Goal: Information Seeking & Learning: Learn about a topic

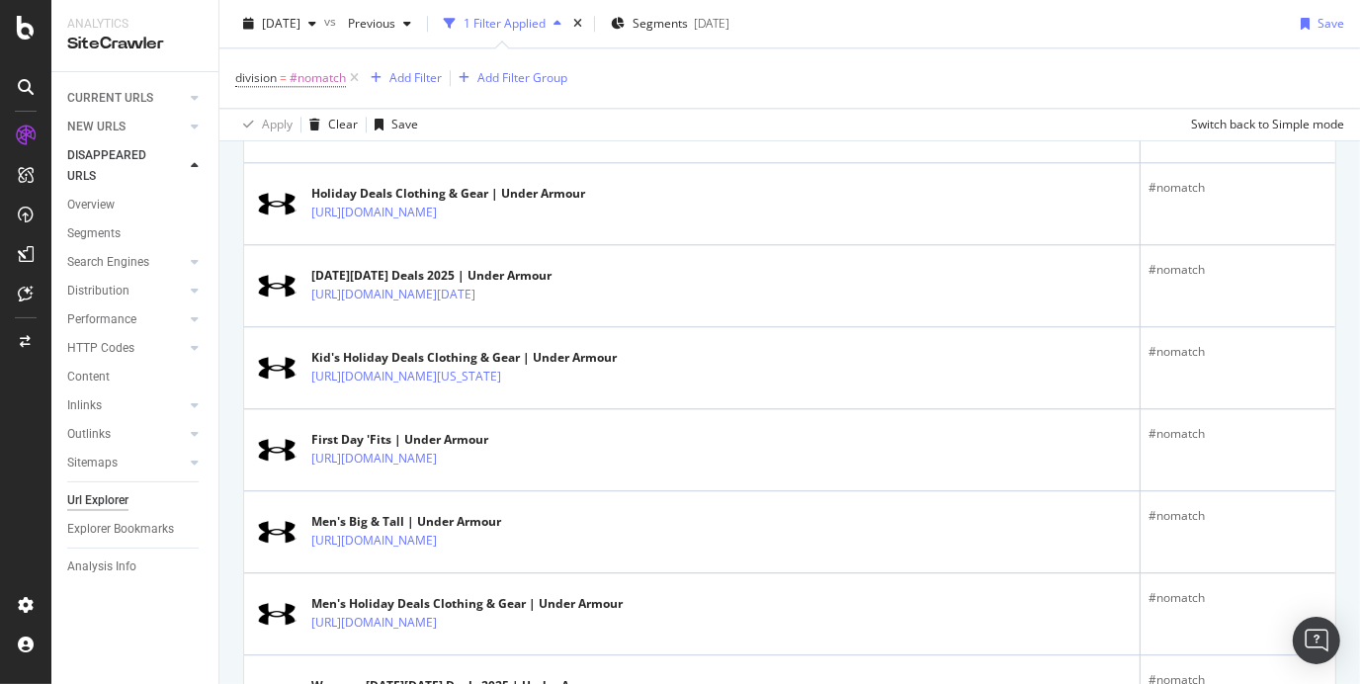
scroll to position [3767, 0]
click at [31, 88] on icon at bounding box center [26, 87] width 16 height 16
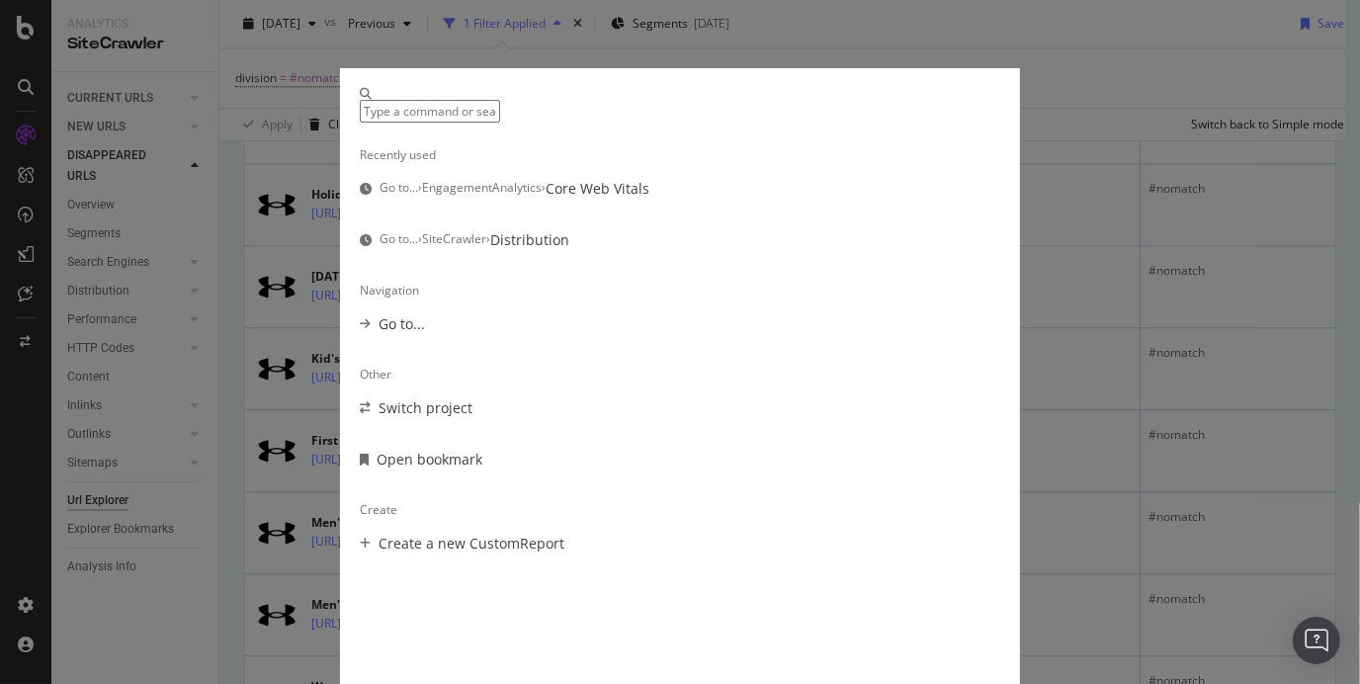
click at [60, 367] on div "Recently used Go to... › EngagementAnalytics › Core Web Vitals Go to... › SiteC…" at bounding box center [680, 342] width 1360 height 684
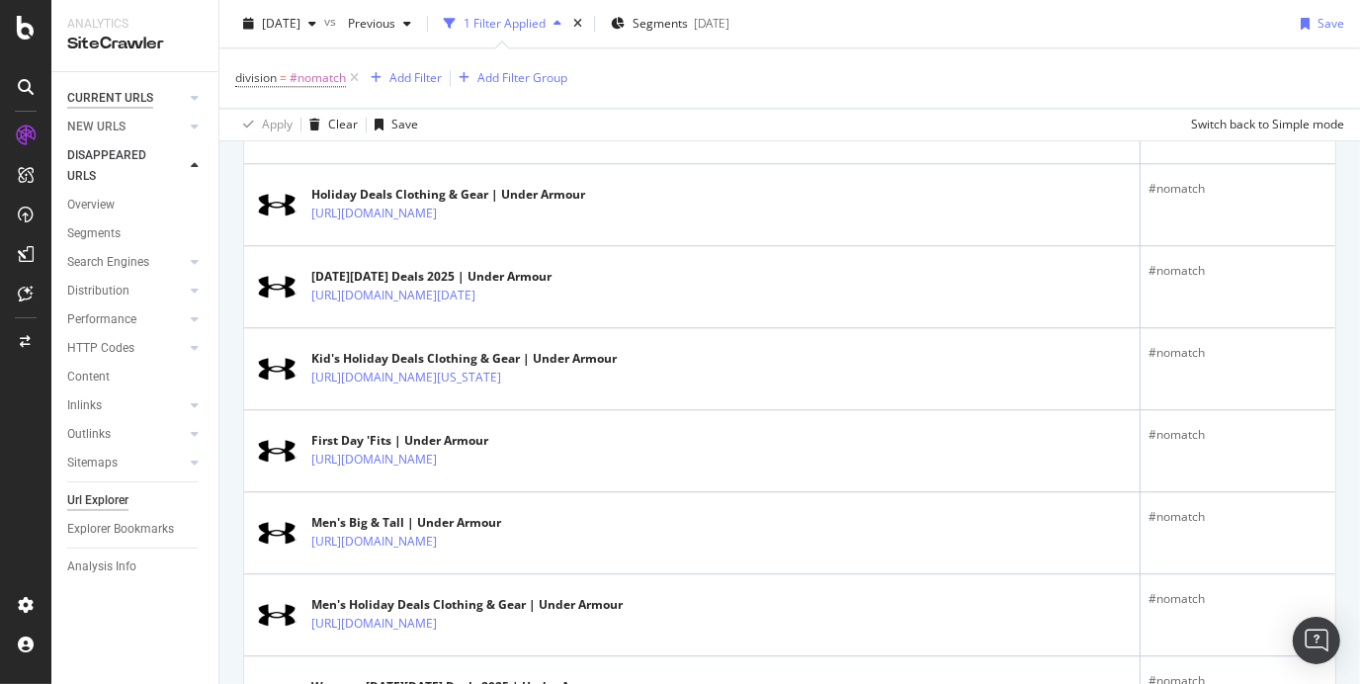
click at [97, 100] on div "CURRENT URLS" at bounding box center [110, 98] width 86 height 21
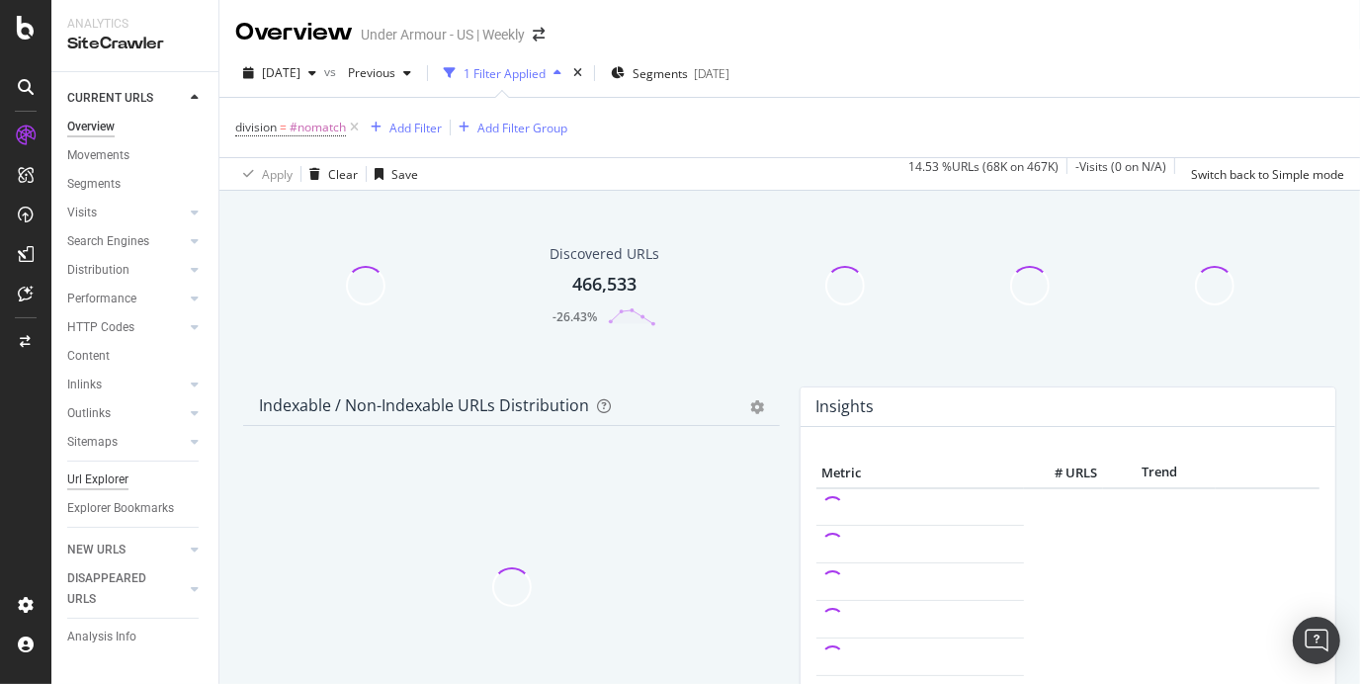
click at [121, 474] on div "Url Explorer" at bounding box center [97, 479] width 61 height 21
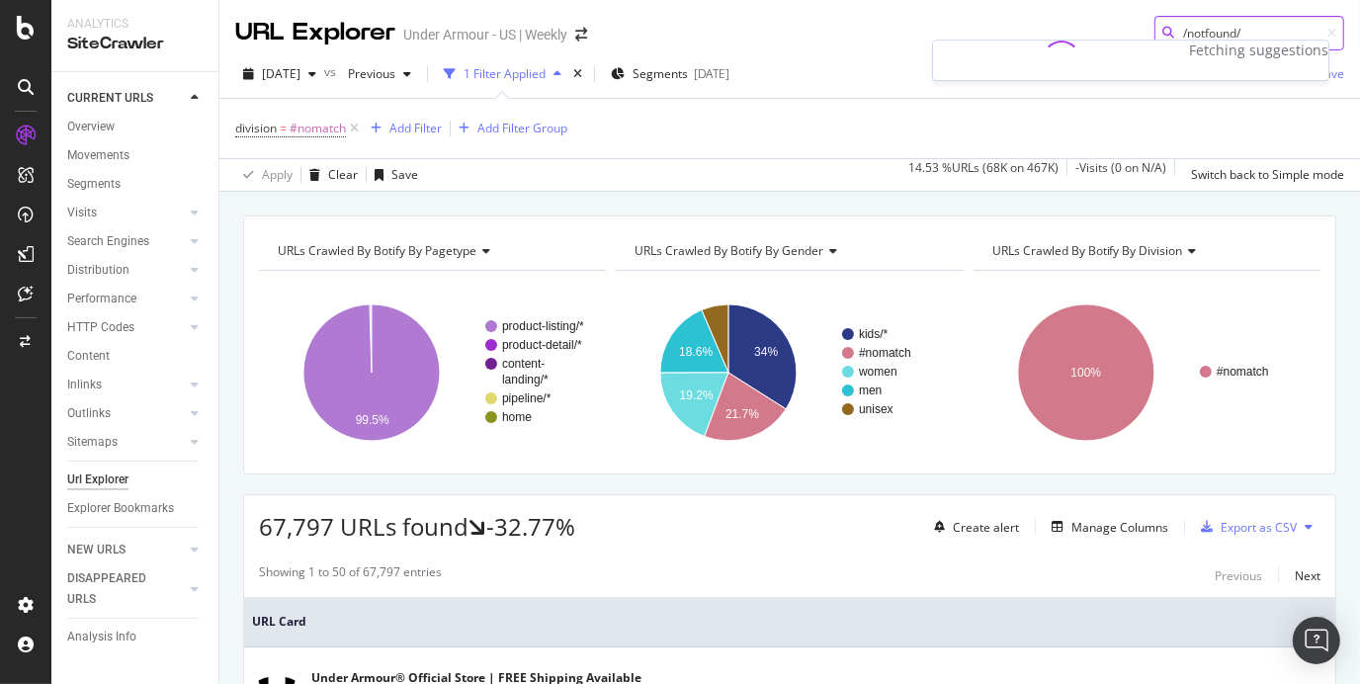
click at [1162, 33] on input "/notfound/" at bounding box center [1249, 33] width 190 height 35
click at [1162, 33] on input "www/[DOMAIN_NAME][URL]" at bounding box center [1249, 33] width 190 height 35
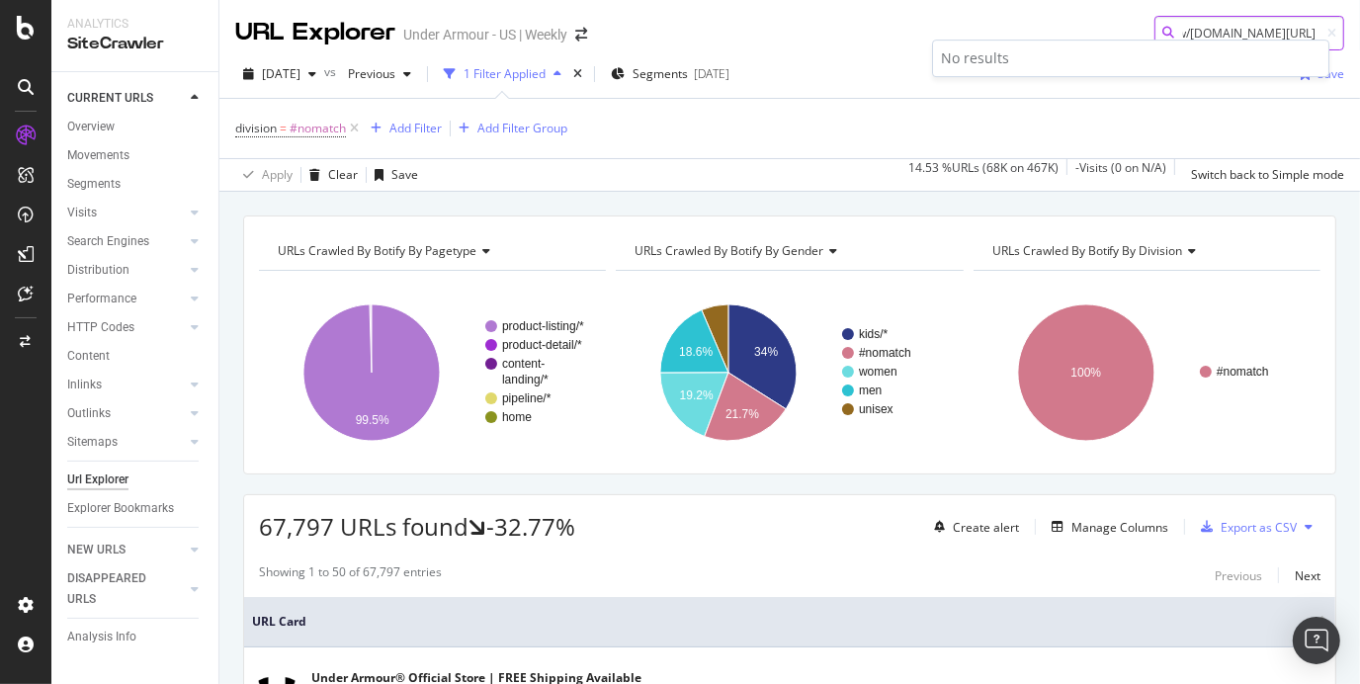
click at [1162, 33] on input "www/[DOMAIN_NAME][URL]" at bounding box center [1249, 33] width 190 height 35
click at [1157, 30] on div at bounding box center [1168, 34] width 28 height 14
click at [1163, 32] on input "ttps://www/[DOMAIN_NAME][URL]" at bounding box center [1249, 33] width 190 height 35
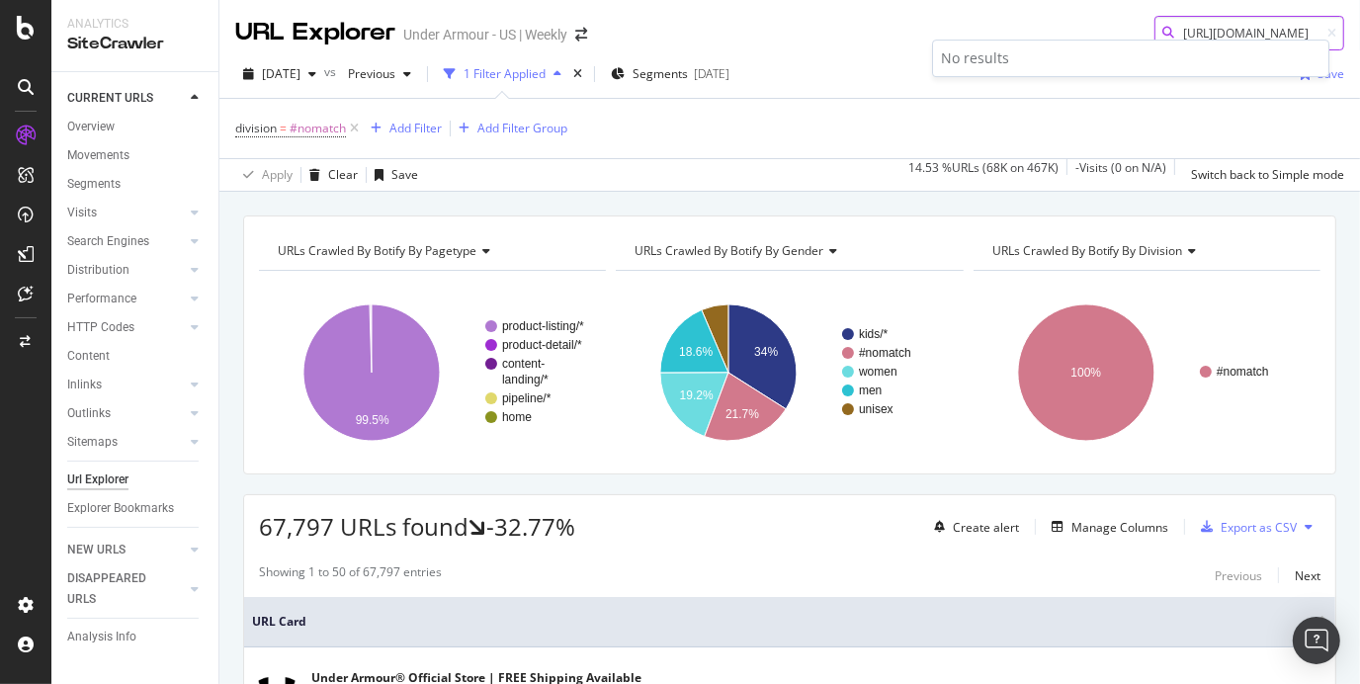
type input "[URL][DOMAIN_NAME]"
click at [92, 480] on div "Url Explorer" at bounding box center [97, 479] width 61 height 21
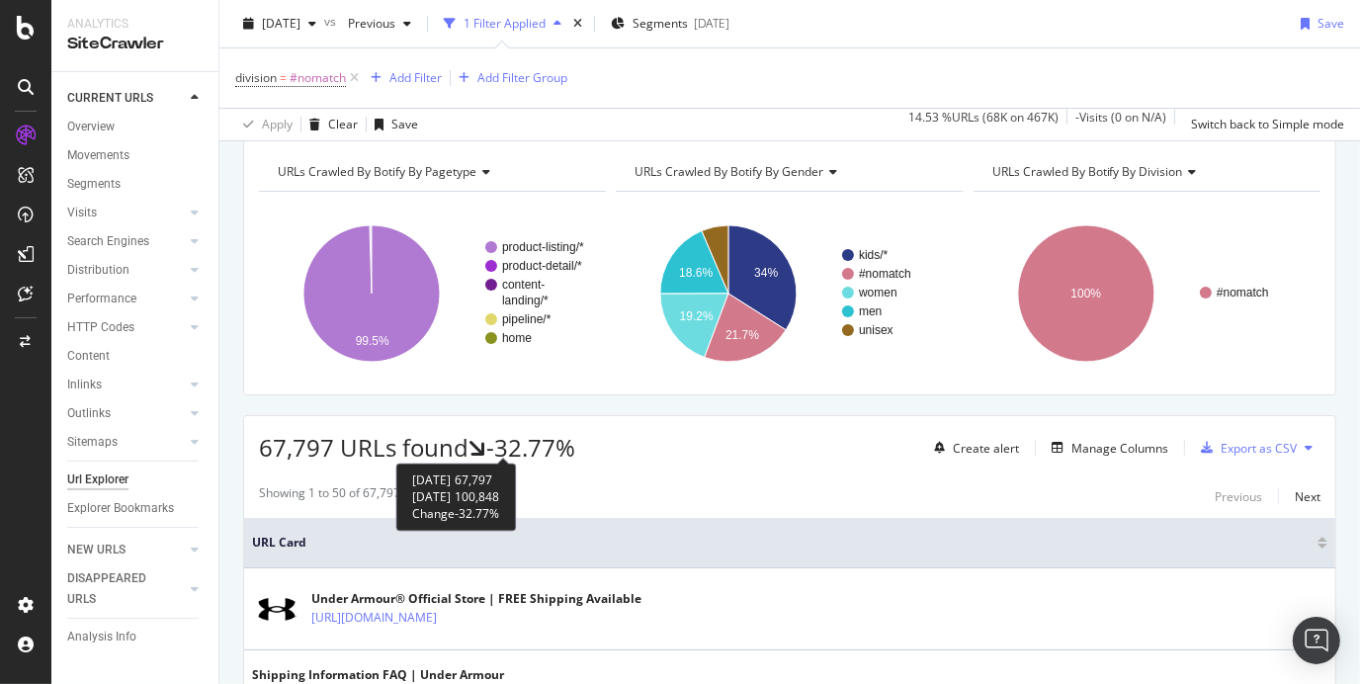
scroll to position [82, 0]
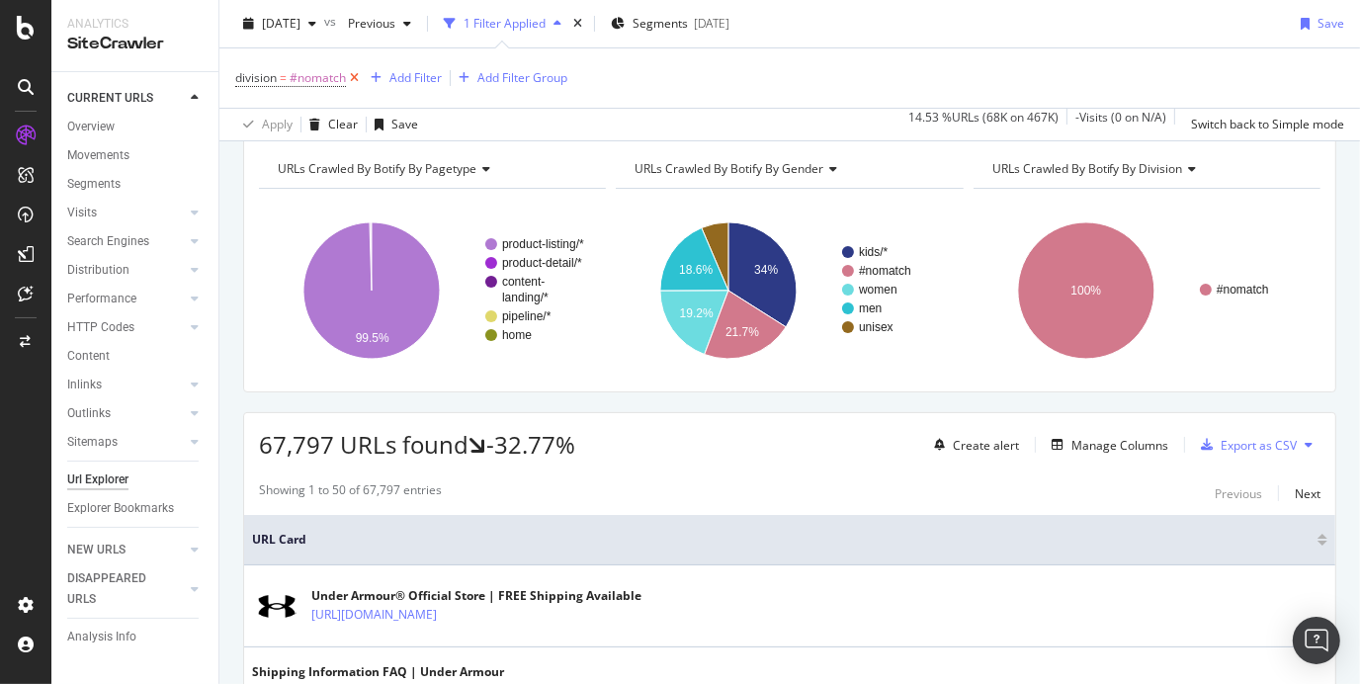
click at [358, 76] on icon at bounding box center [354, 78] width 17 height 20
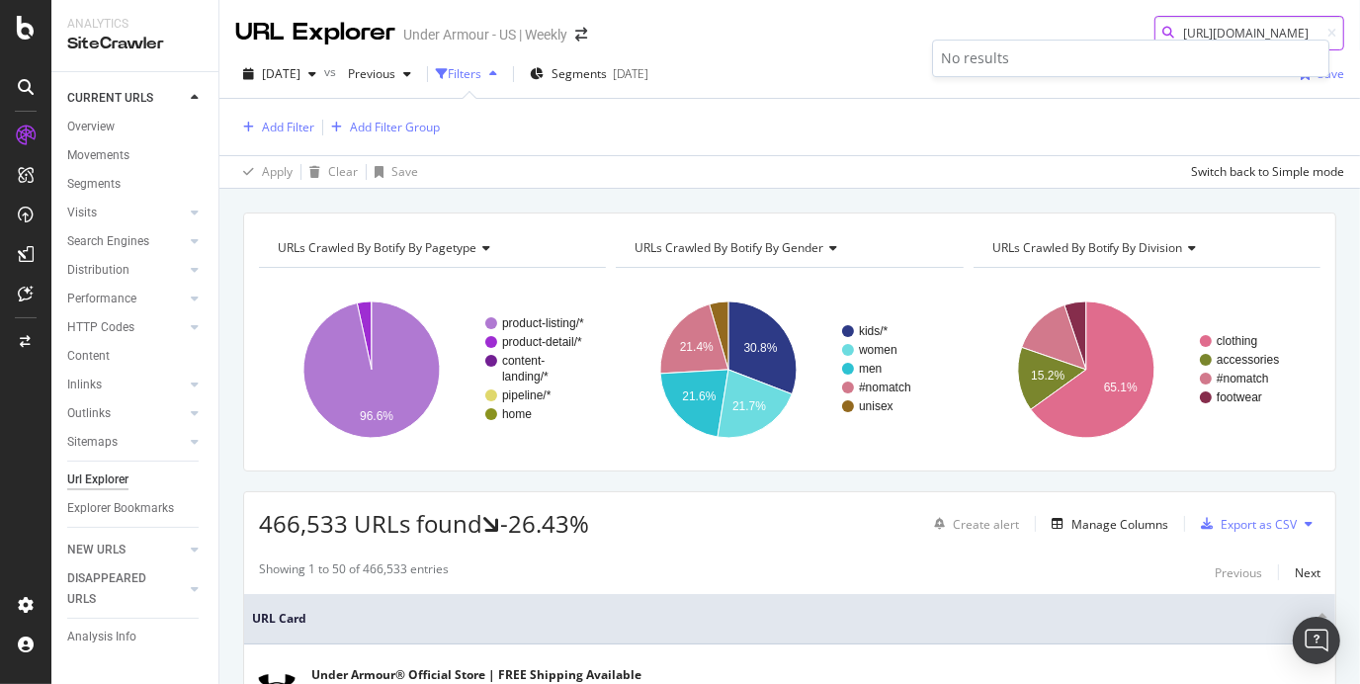
click at [1247, 25] on input "[URL][DOMAIN_NAME]" at bounding box center [1249, 33] width 190 height 35
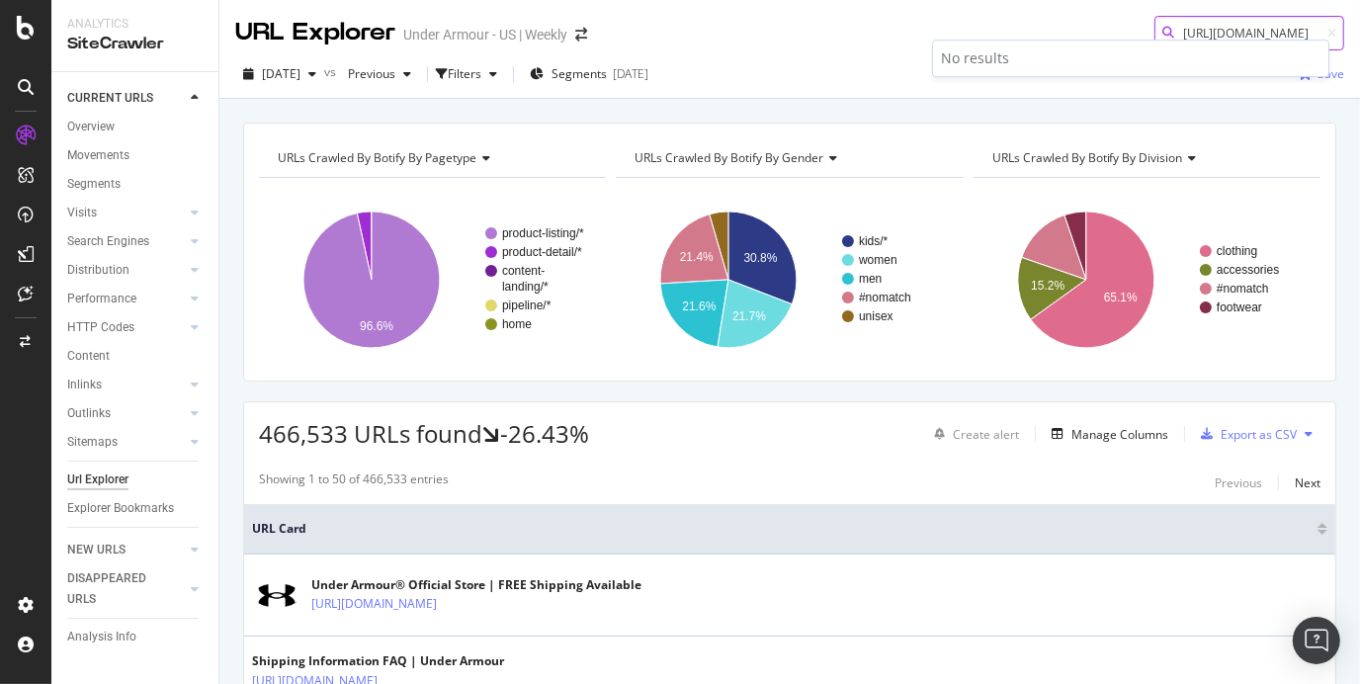
click at [1247, 25] on input "[URL][DOMAIN_NAME]" at bounding box center [1249, 33] width 190 height 35
click at [514, 89] on div "[DATE] vs Previous Filters Segments [DATE]" at bounding box center [445, 74] width 421 height 32
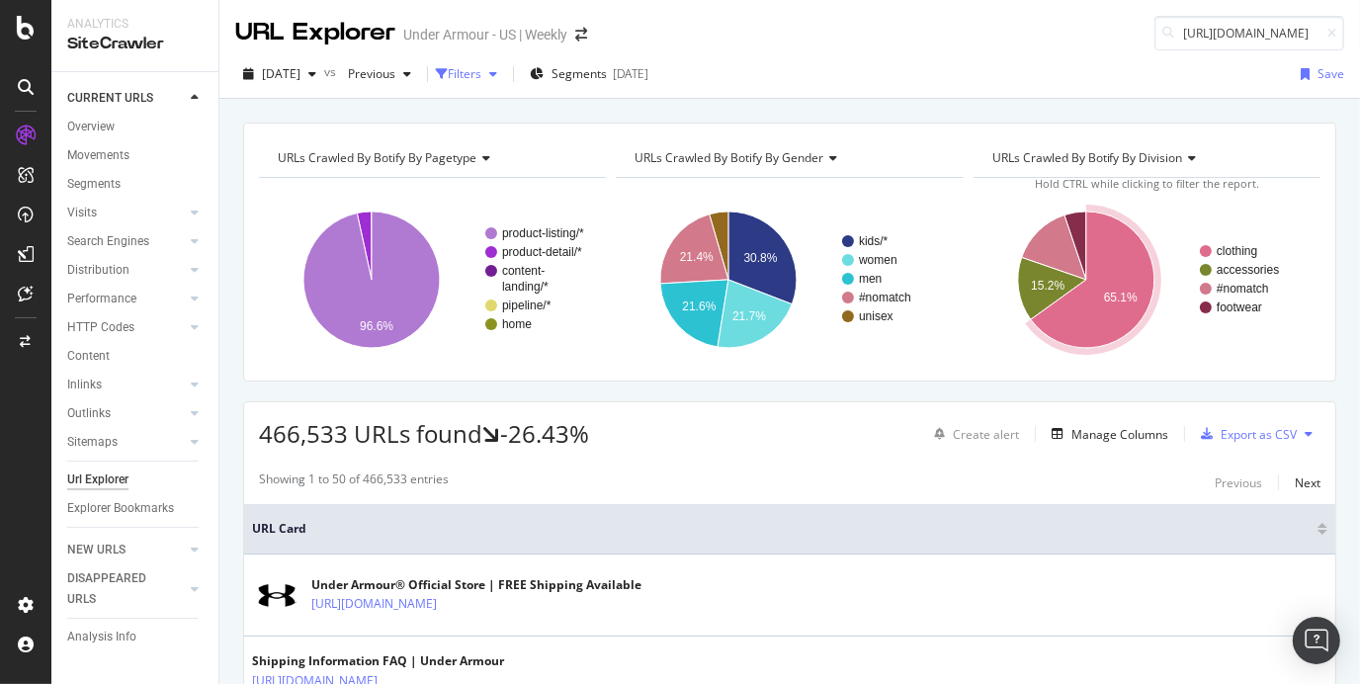
click at [505, 62] on div "Filters" at bounding box center [470, 74] width 69 height 30
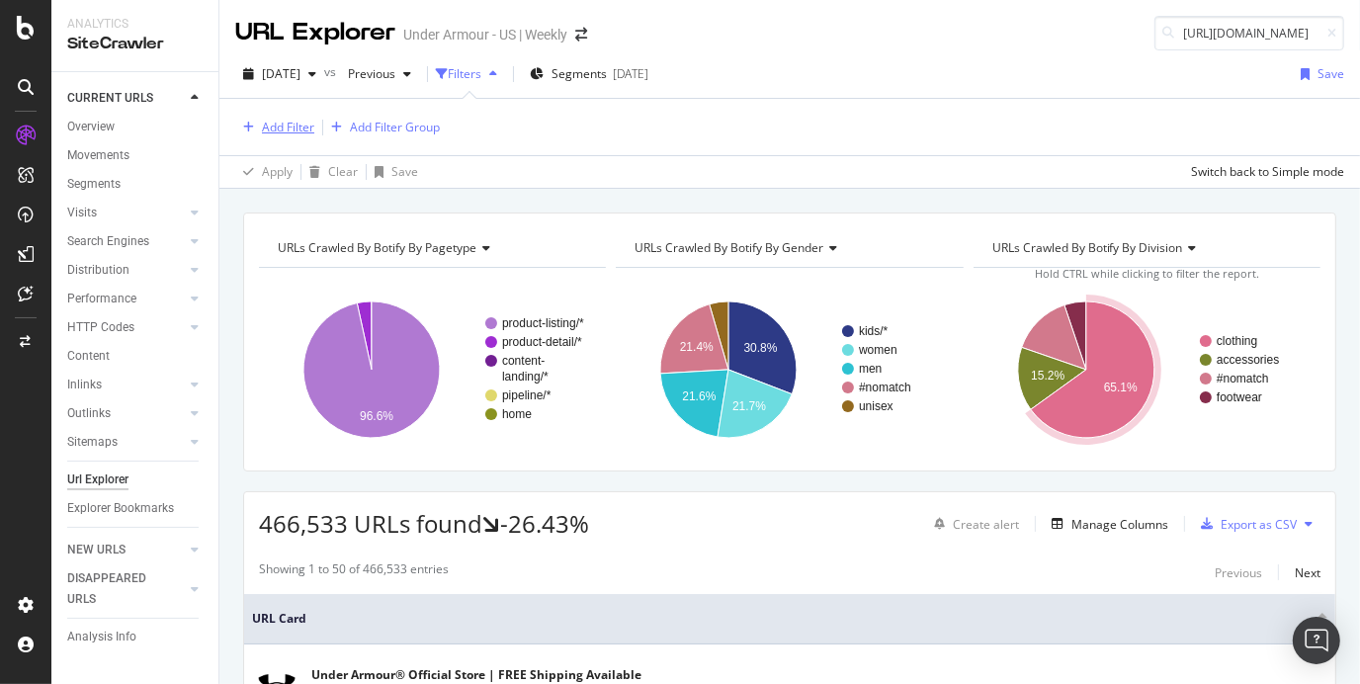
click at [270, 128] on div "Add Filter" at bounding box center [288, 127] width 52 height 17
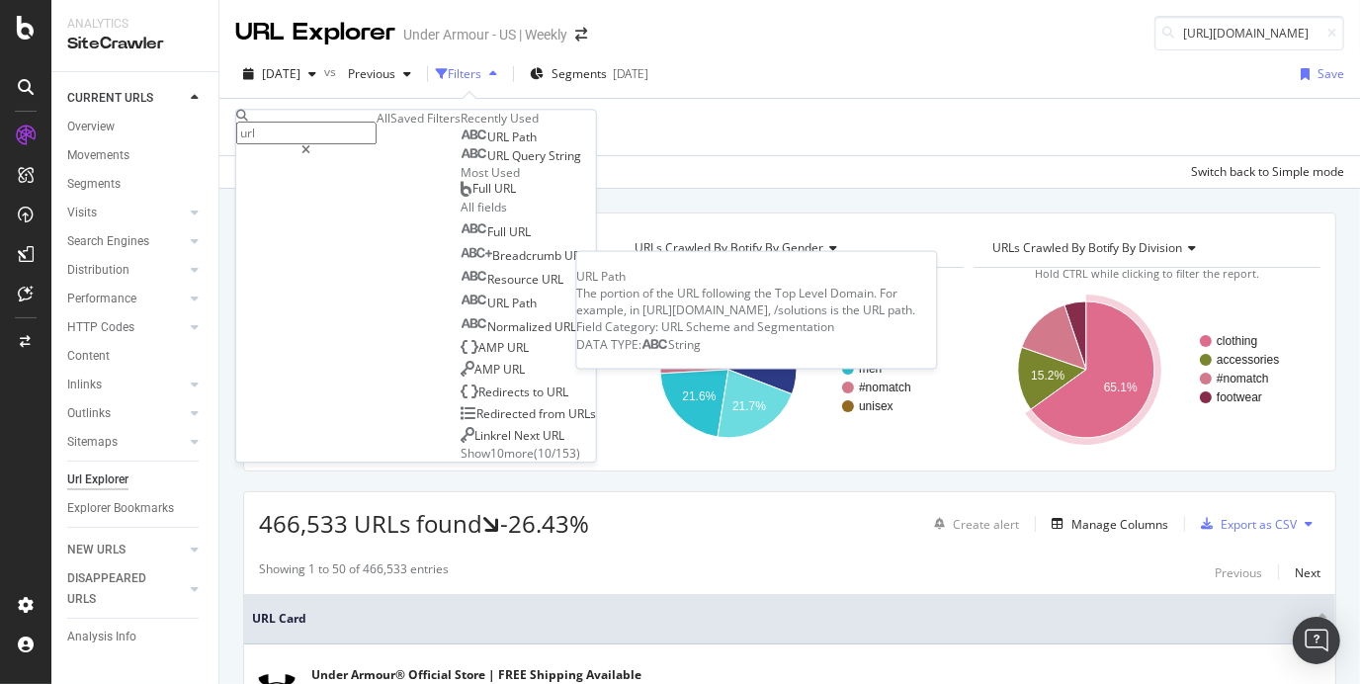
type input "url"
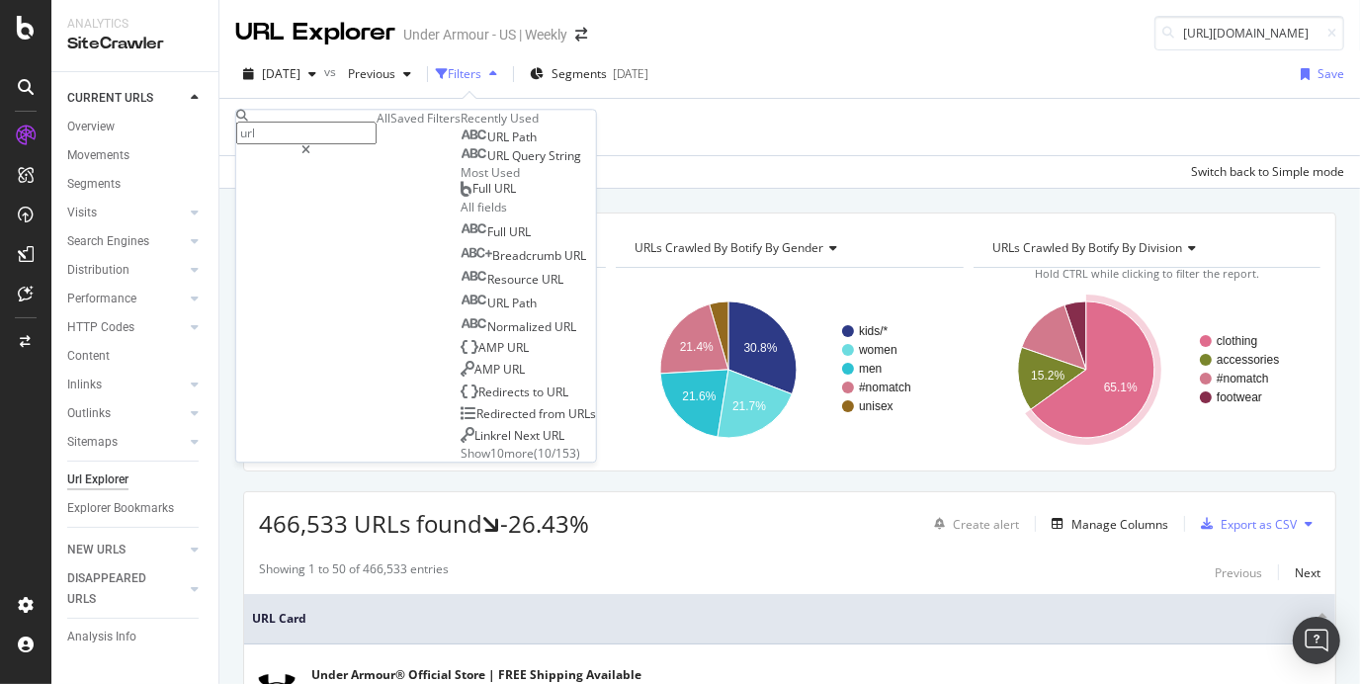
click at [461, 145] on div "URL Path" at bounding box center [499, 137] width 76 height 16
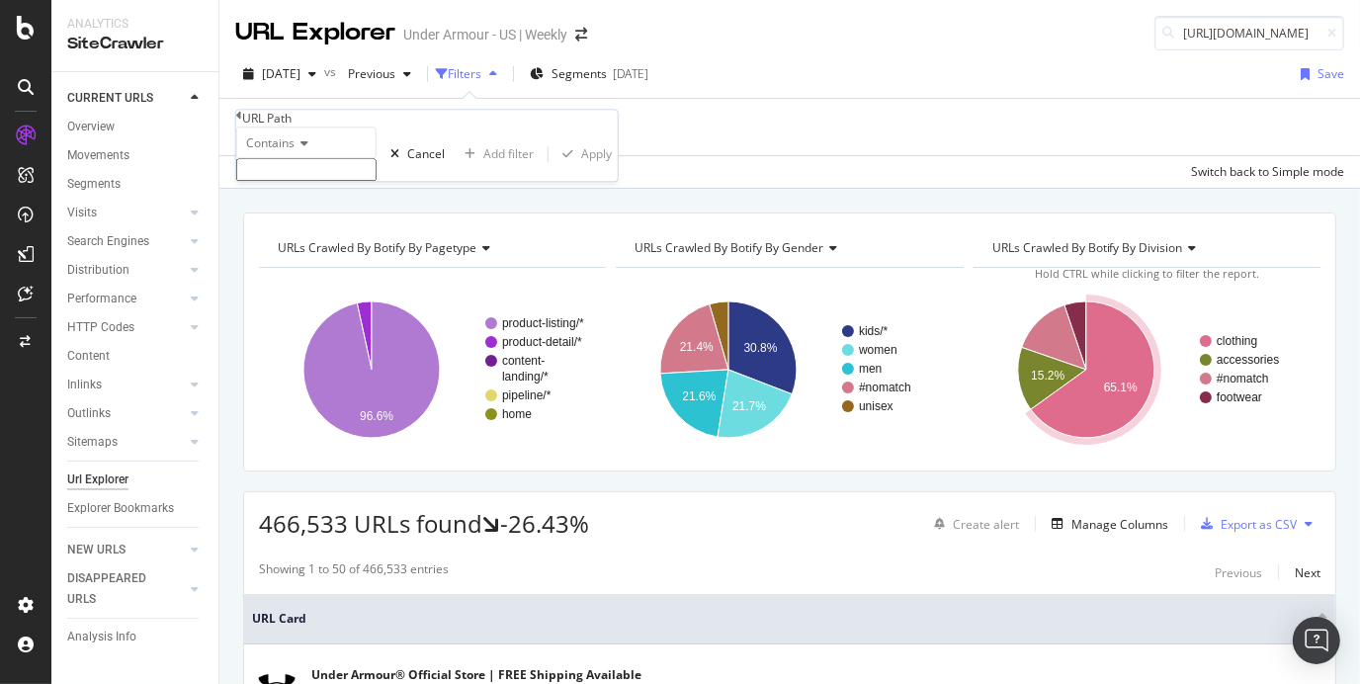
click at [362, 181] on input "text" at bounding box center [306, 169] width 140 height 23
type input "notfound"
click at [581, 168] on div "Apply" at bounding box center [596, 159] width 31 height 17
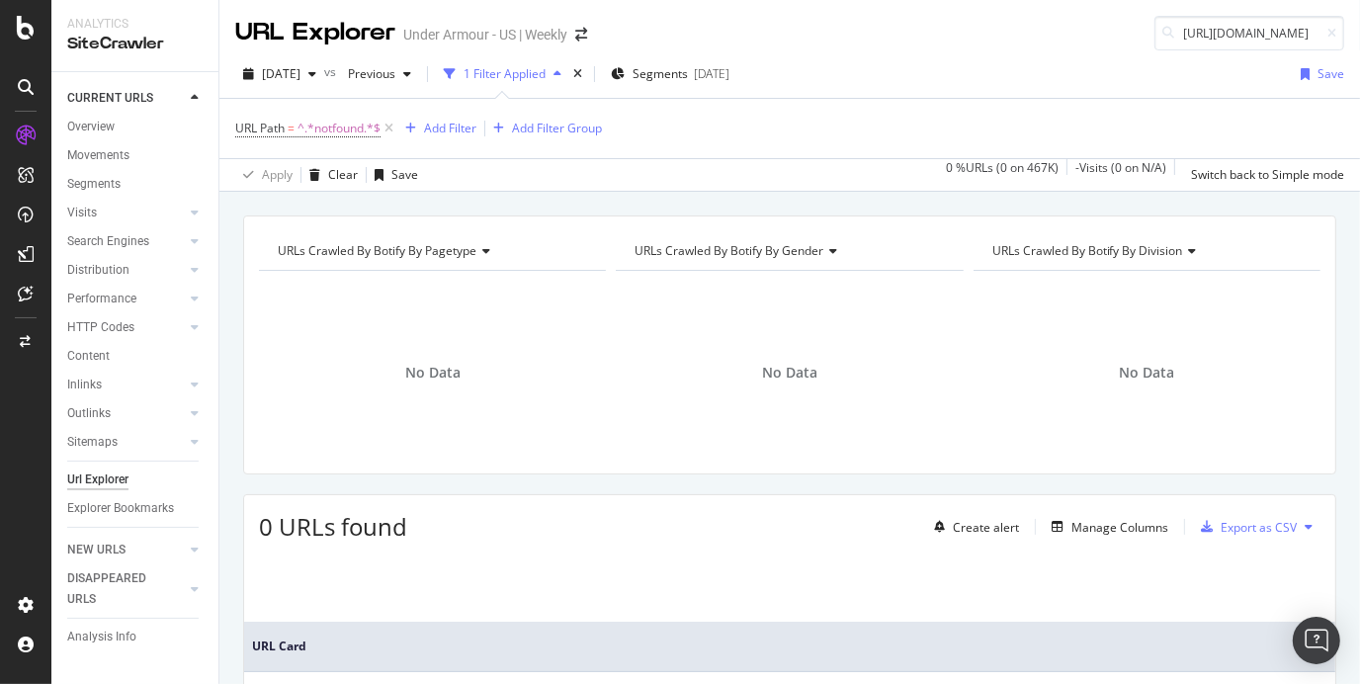
scroll to position [174, 0]
